Goal: Information Seeking & Learning: Learn about a topic

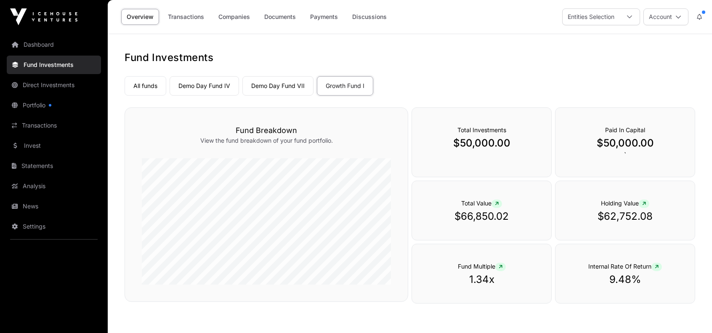
click at [265, 83] on link "Demo Day Fund VII" at bounding box center [278, 85] width 71 height 19
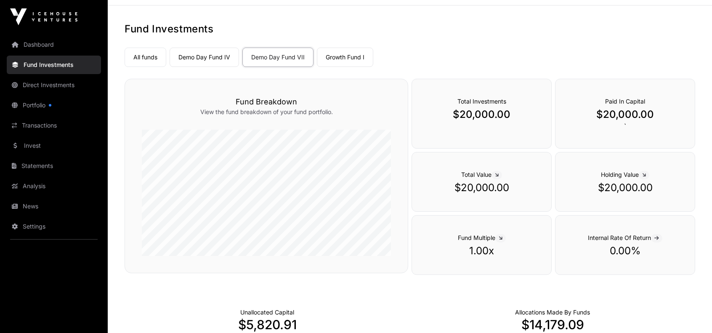
scroll to position [42, 0]
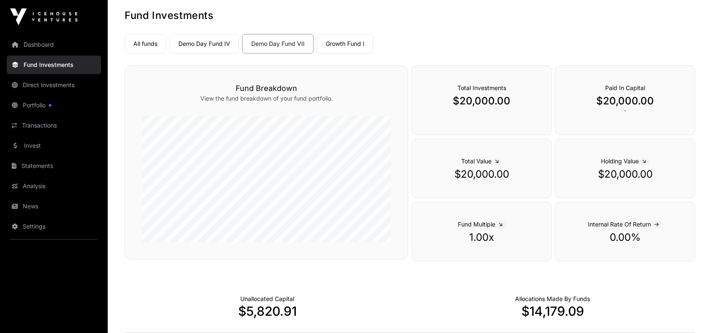
click at [347, 38] on link "Growth Fund I" at bounding box center [345, 43] width 56 height 19
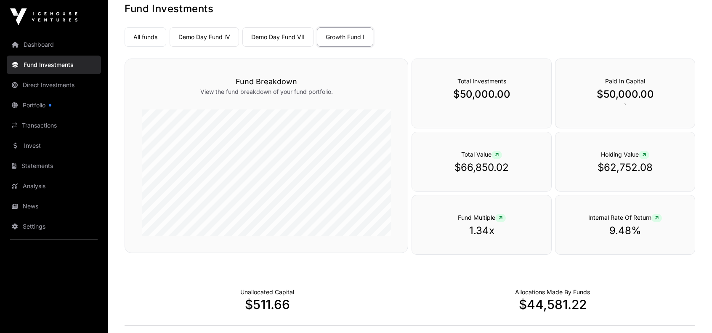
scroll to position [42, 0]
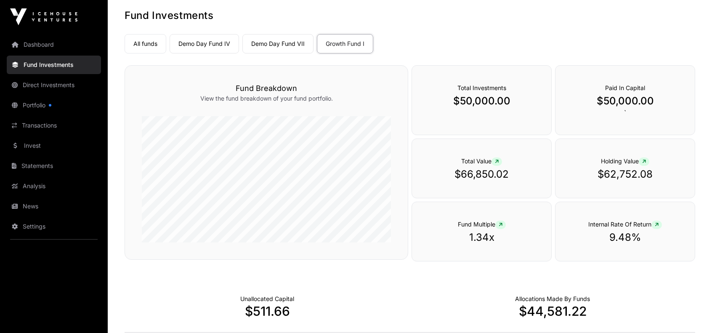
click at [266, 43] on link "Demo Day Fund VII" at bounding box center [278, 43] width 71 height 19
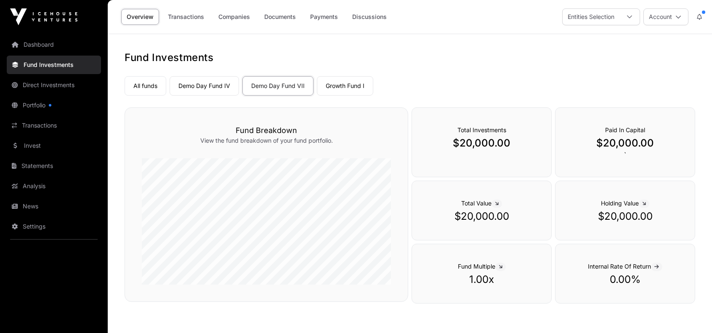
click at [196, 82] on link "Demo Day Fund IV" at bounding box center [204, 85] width 69 height 19
click at [149, 86] on link "All funds" at bounding box center [146, 85] width 42 height 19
